Goal: Navigation & Orientation: Find specific page/section

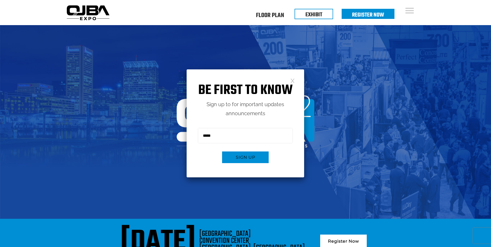
click at [293, 80] on link at bounding box center [292, 80] width 4 height 4
